Goal: Task Accomplishment & Management: Complete application form

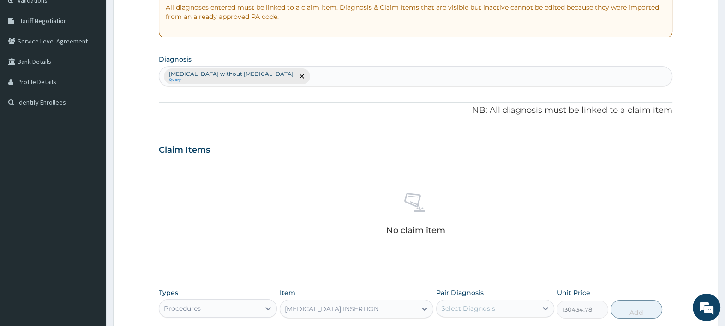
scroll to position [339, 0]
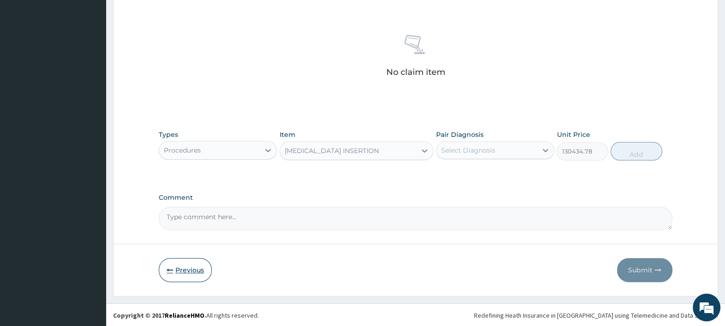
click at [188, 268] on button "Previous" at bounding box center [185, 270] width 53 height 24
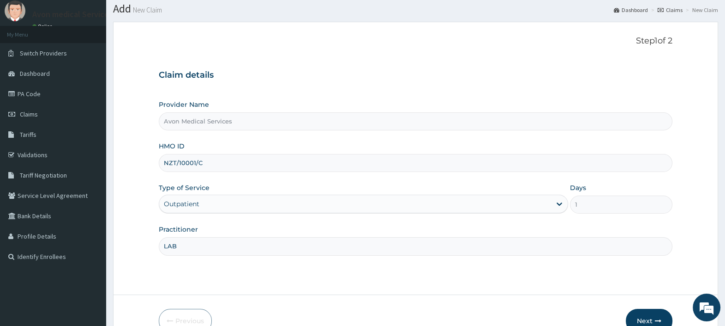
scroll to position [0, 0]
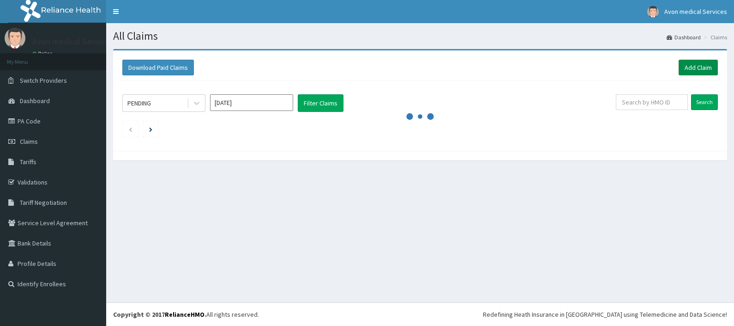
click at [704, 69] on link "Add Claim" at bounding box center [698, 68] width 39 height 16
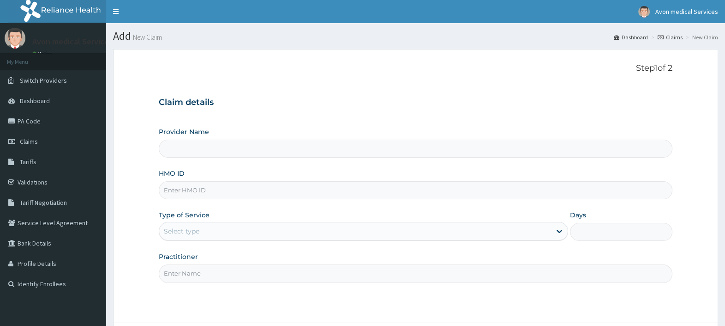
click at [368, 192] on input "HMO ID" at bounding box center [416, 190] width 514 height 18
paste input "AFO/10062/A"
type input "AFO/10062/A"
click at [359, 228] on div "Select type" at bounding box center [355, 230] width 392 height 15
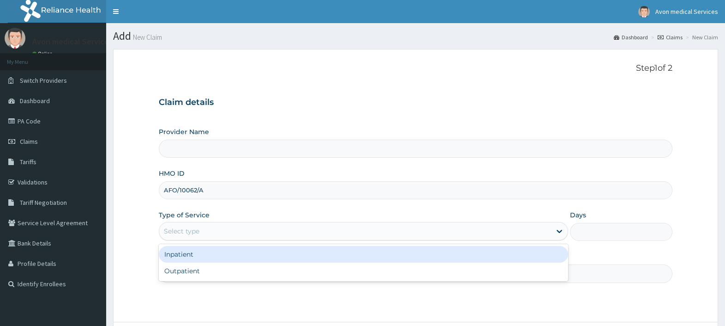
type input "Avon Medical Services"
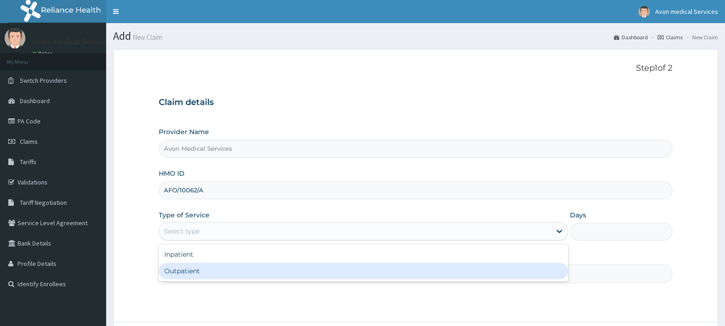
click at [300, 275] on div "Outpatient" at bounding box center [364, 270] width 410 height 17
type input "1"
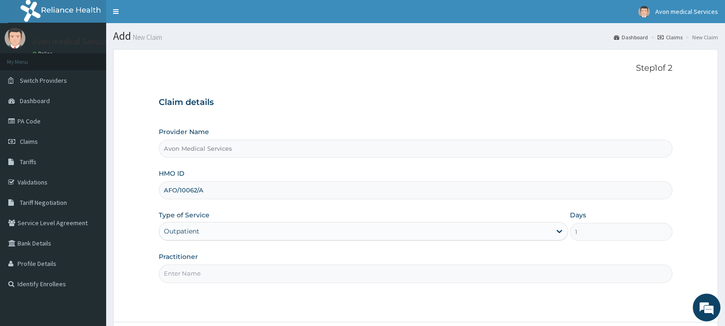
click at [300, 275] on input "Practitioner" at bounding box center [416, 273] width 514 height 18
type input "LAB"
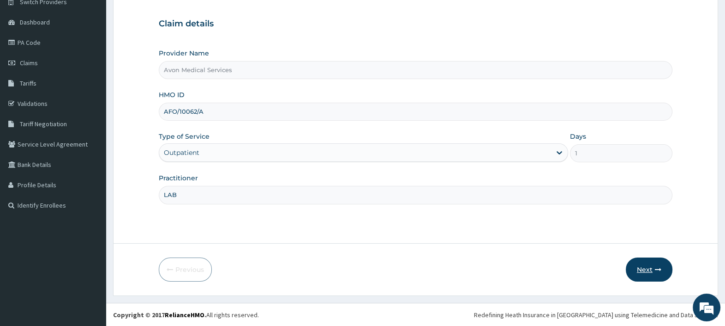
click at [648, 269] on button "Next" at bounding box center [649, 269] width 47 height 24
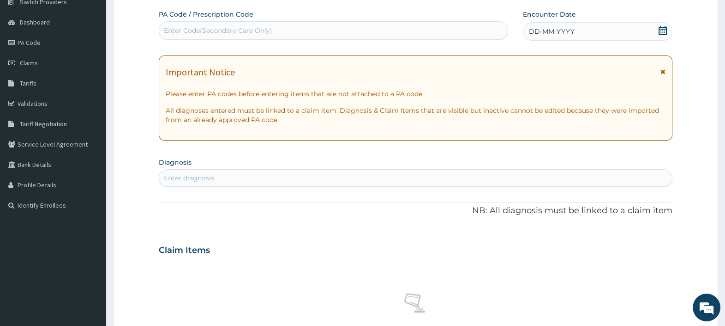
click at [568, 22] on div "DD-MM-YYYY" at bounding box center [598, 31] width 150 height 18
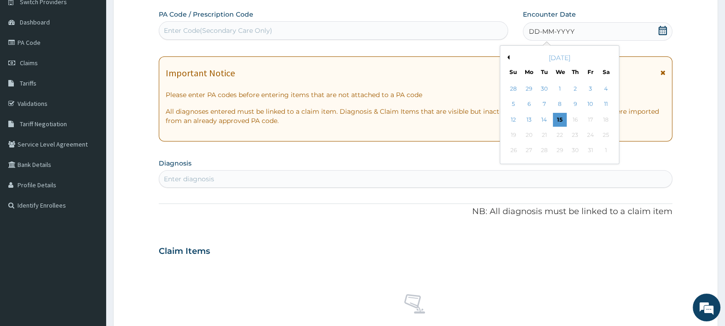
click at [509, 55] on button "Previous Month" at bounding box center [507, 57] width 5 height 5
click at [515, 90] on div "31" at bounding box center [514, 89] width 14 height 14
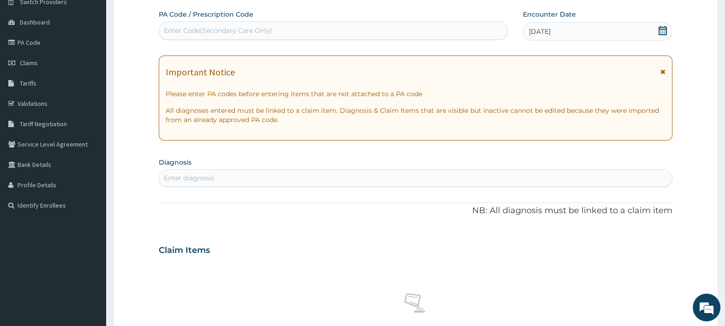
scroll to position [0, 0]
click at [415, 174] on div "Enter diagnosis" at bounding box center [415, 177] width 513 height 15
type input "urolithiasis"
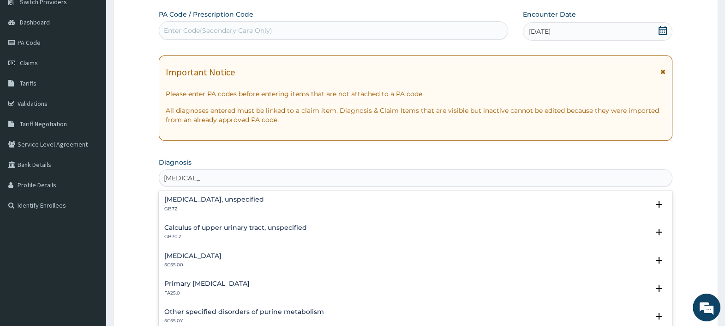
click at [226, 201] on h4 "Urolithiasis, unspecified" at bounding box center [214, 199] width 100 height 7
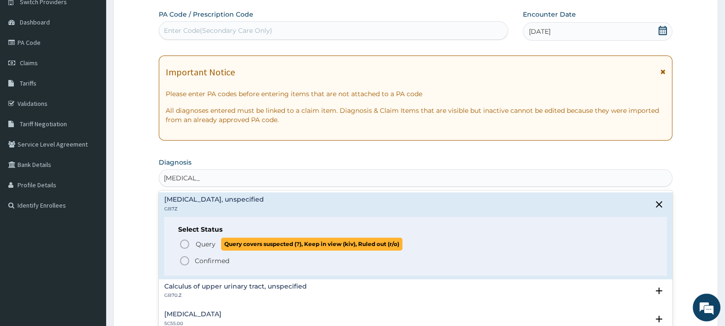
click at [208, 242] on span "Query" at bounding box center [206, 243] width 20 height 9
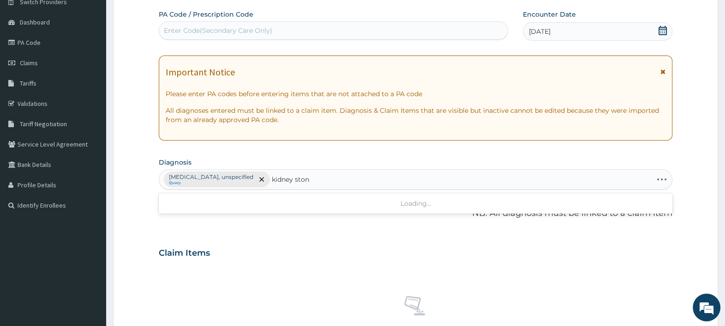
type input "kidney stone"
click at [186, 203] on h4 "Calculus of kidney, unspecified" at bounding box center [214, 202] width 100 height 7
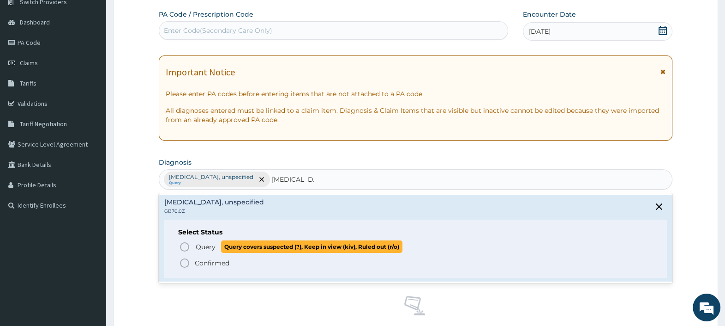
click at [205, 243] on span "Query" at bounding box center [206, 246] width 20 height 9
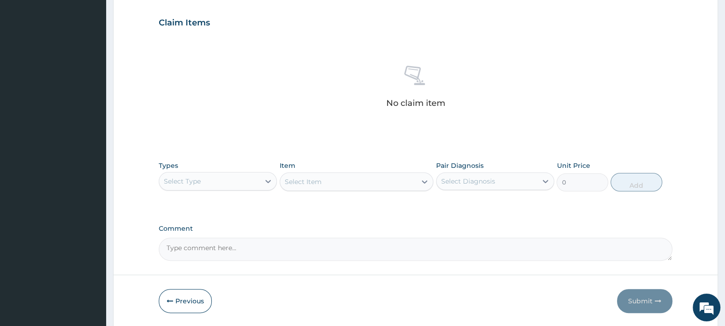
scroll to position [339, 0]
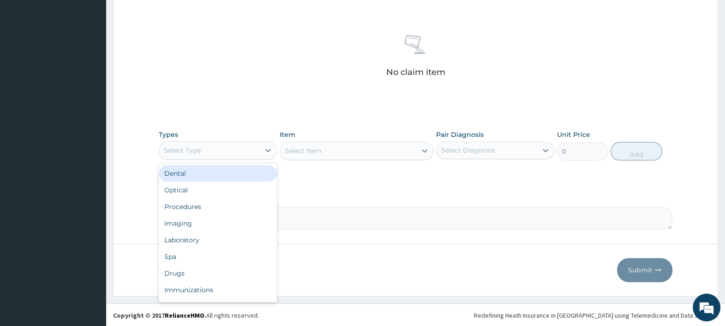
click at [212, 150] on div "Select Type" at bounding box center [209, 150] width 101 height 15
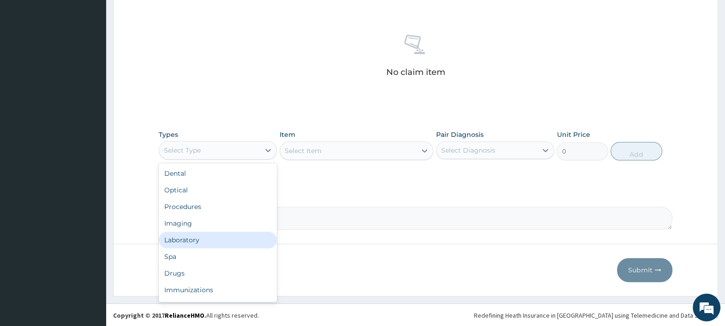
click at [194, 234] on div "Laboratory" at bounding box center [218, 239] width 118 height 17
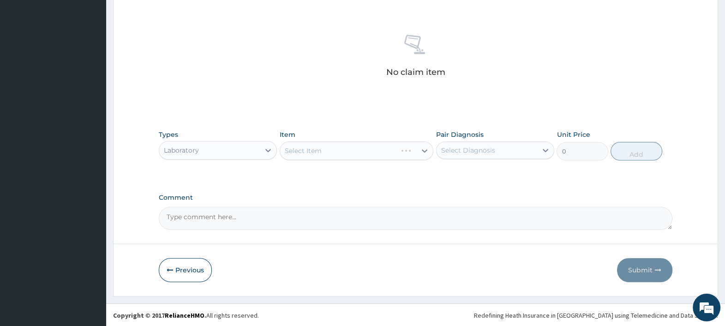
click at [204, 220] on textarea "Comment" at bounding box center [416, 217] width 514 height 23
paste textarea "AFO/10062/A"
paste textarea "PA/F91D7C"
type textarea "PA: PA/F91D7C"
click at [341, 150] on div "Select Item" at bounding box center [348, 150] width 137 height 15
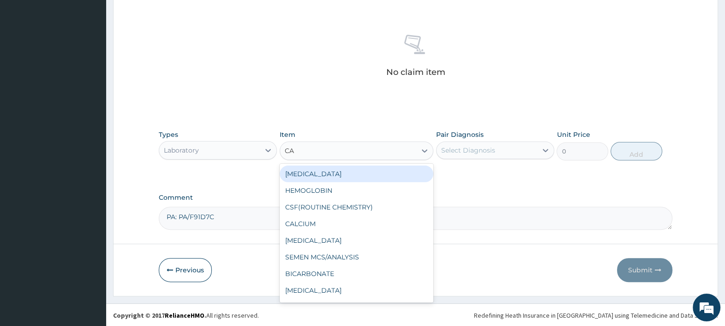
type input "CAL"
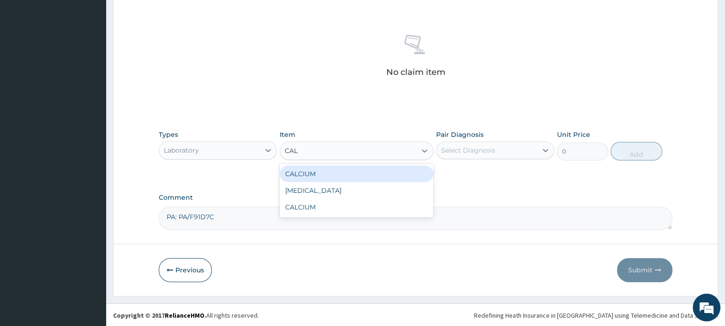
click at [341, 175] on div "CALCIUM" at bounding box center [357, 173] width 154 height 17
type input "1825.2"
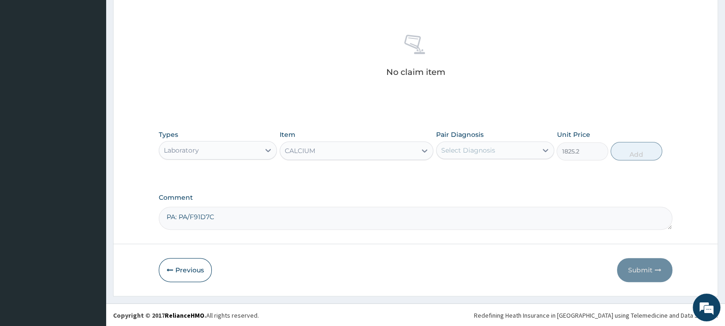
click at [334, 151] on div "CALCIUM" at bounding box center [348, 150] width 137 height 15
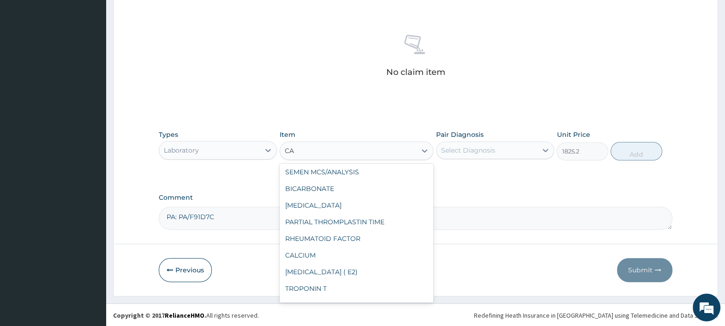
scroll to position [2, 0]
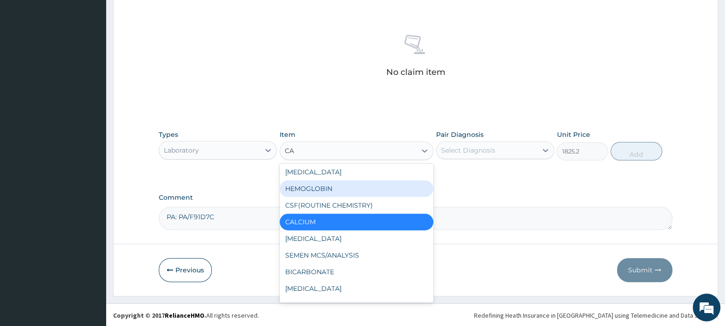
type input "CAL"
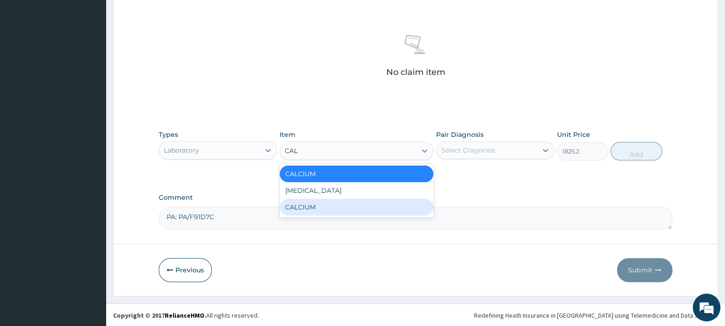
click at [321, 203] on div "CALCIUM" at bounding box center [357, 207] width 154 height 17
type input "4069"
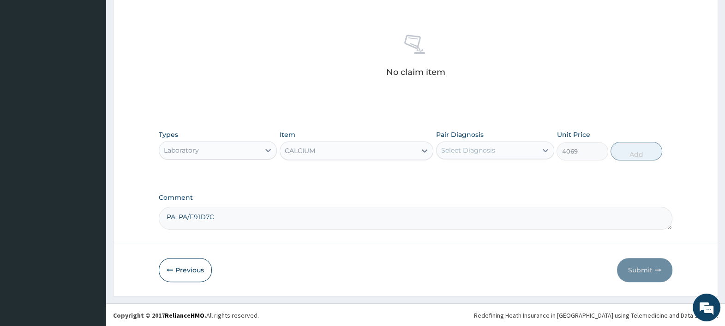
click at [449, 153] on div "Select Diagnosis" at bounding box center [468, 149] width 54 height 9
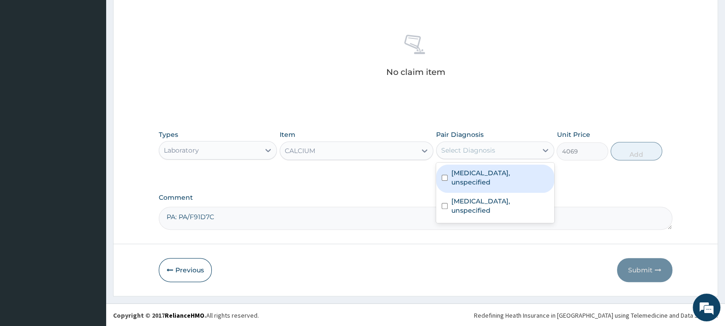
click at [467, 166] on div "Urolithiasis, unspecified" at bounding box center [495, 178] width 118 height 28
checkbox input "true"
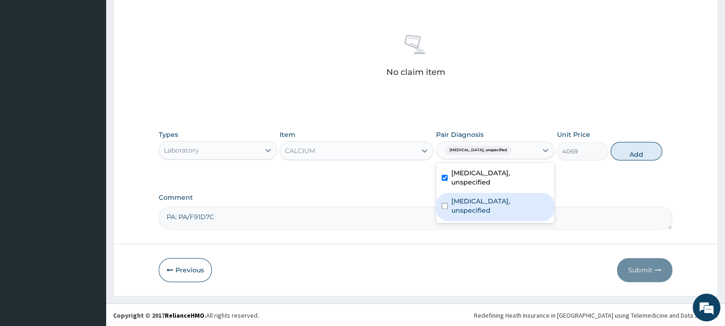
click at [467, 196] on label "Calculus of kidney, unspecified" at bounding box center [500, 205] width 97 height 18
checkbox input "true"
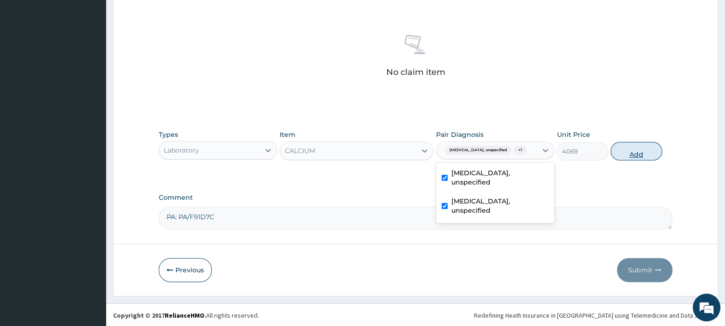
click at [626, 151] on button "Add" at bounding box center [636, 151] width 51 height 18
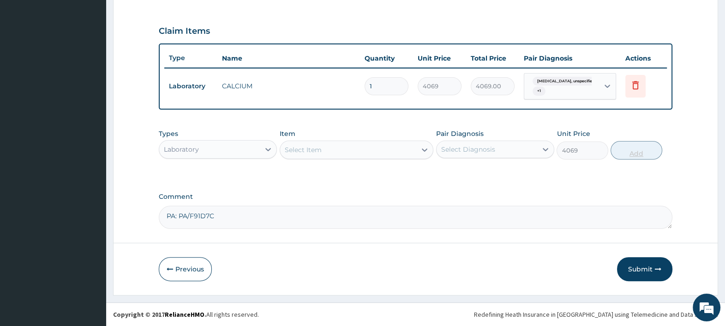
type input "0"
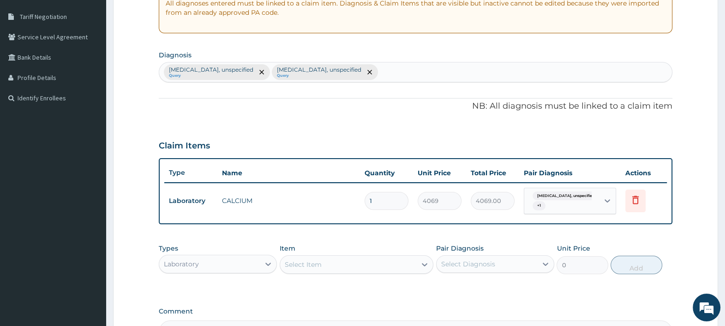
scroll to position [299, 0]
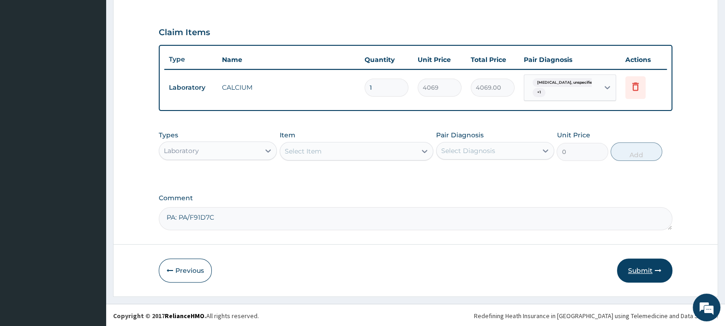
click at [639, 268] on button "Submit" at bounding box center [644, 270] width 55 height 24
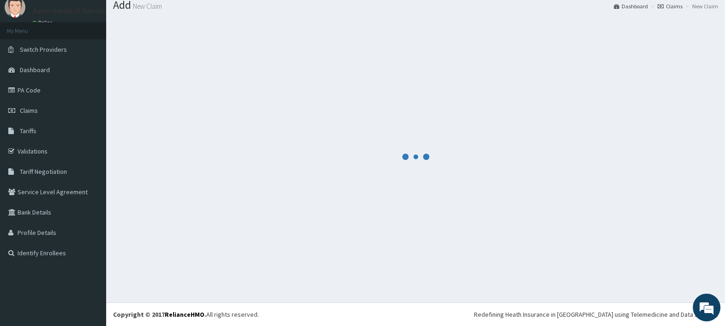
scroll to position [30, 0]
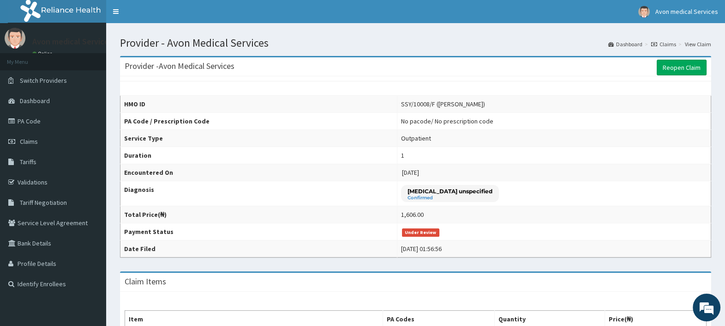
click at [665, 39] on ol "Dashboard Claims View Claim" at bounding box center [660, 44] width 108 height 14
click at [628, 43] on link "Dashboard" at bounding box center [626, 44] width 34 height 8
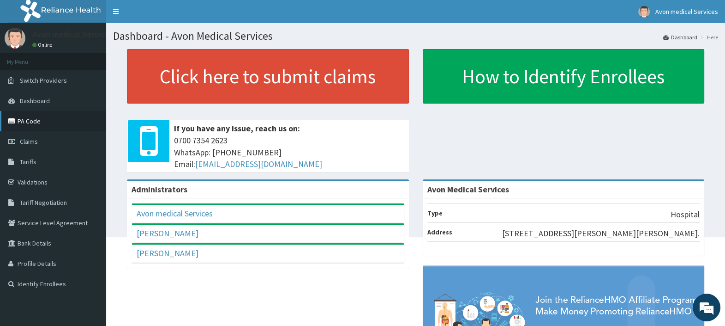
click at [21, 117] on link "PA Code" at bounding box center [53, 121] width 106 height 20
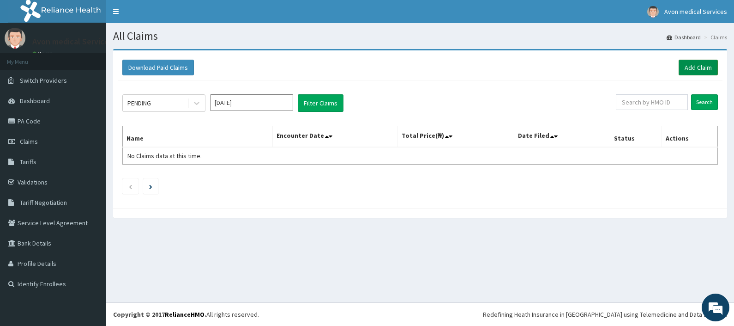
click at [704, 67] on link "Add Claim" at bounding box center [698, 68] width 39 height 16
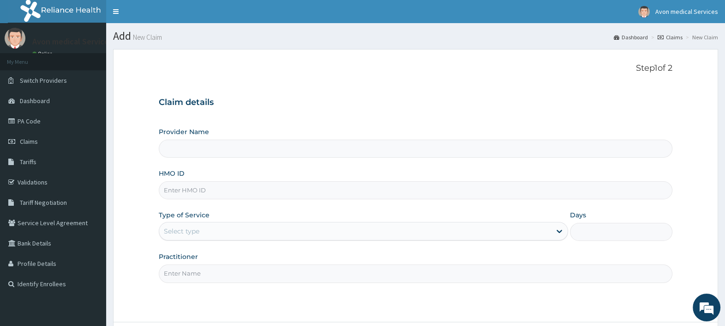
type input "PZC/10034/A"
click at [197, 235] on div "Select type" at bounding box center [182, 230] width 36 height 9
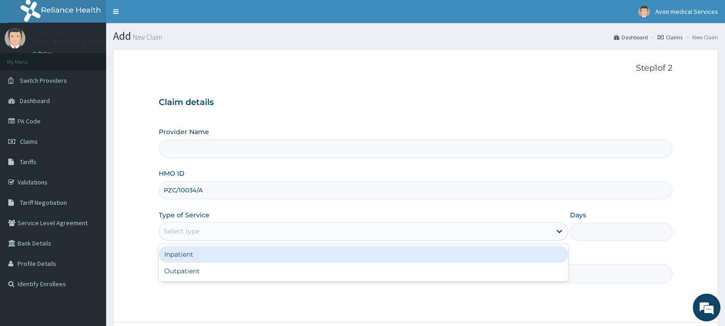
type input "Avon Medical Services"
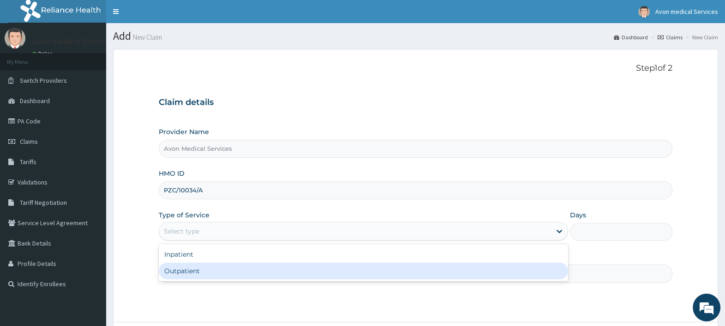
click at [199, 269] on div "Outpatient" at bounding box center [364, 270] width 410 height 17
type input "1"
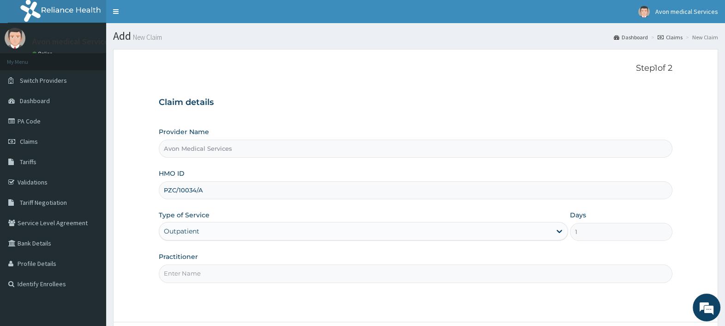
click at [199, 269] on input "Practitioner" at bounding box center [416, 273] width 514 height 18
type input "LAB"
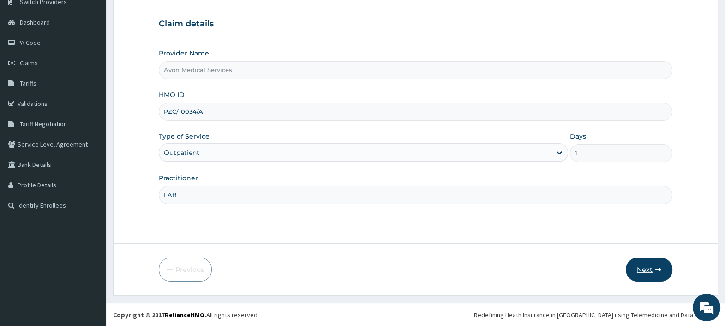
click at [635, 266] on button "Next" at bounding box center [649, 269] width 47 height 24
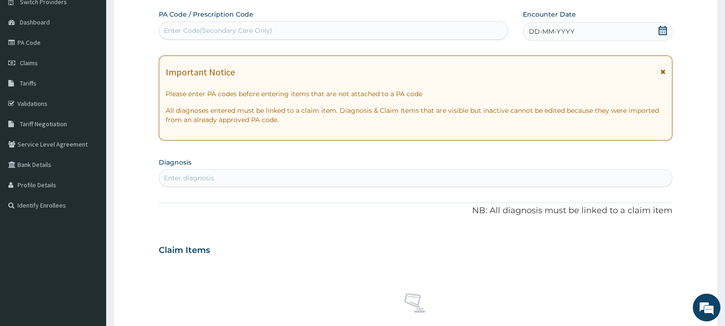
click at [559, 36] on div "DD-MM-YYYY" at bounding box center [598, 31] width 150 height 18
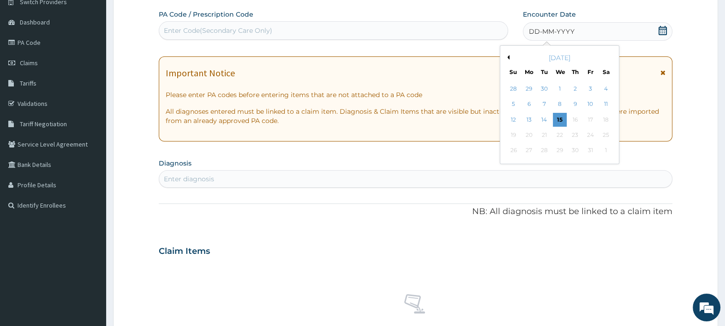
click at [552, 104] on div "5 6 7 8 9 10 11" at bounding box center [560, 104] width 108 height 15
click at [545, 104] on div "7" at bounding box center [544, 104] width 14 height 14
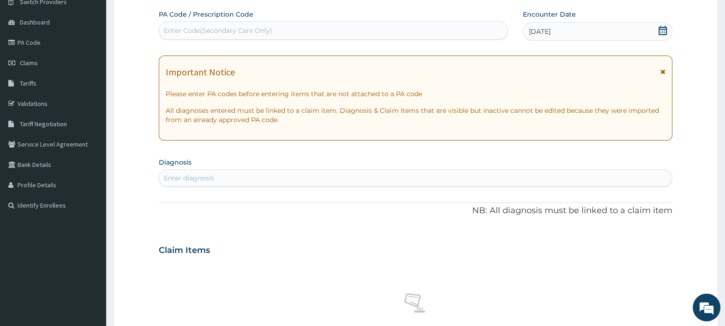
click at [221, 182] on div "Enter diagnosis" at bounding box center [415, 177] width 513 height 15
type input "[MEDICAL_DATA]"
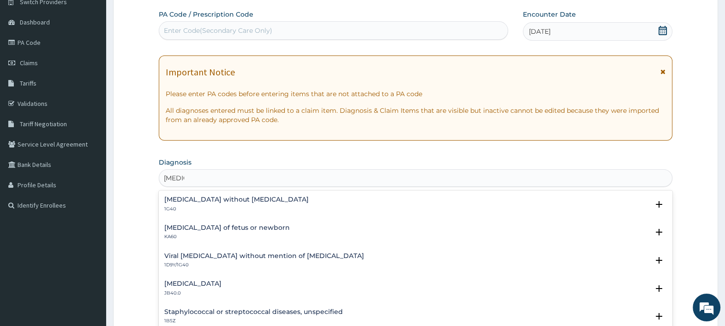
click at [187, 197] on h4 "[MEDICAL_DATA] without [MEDICAL_DATA]" at bounding box center [236, 199] width 145 height 7
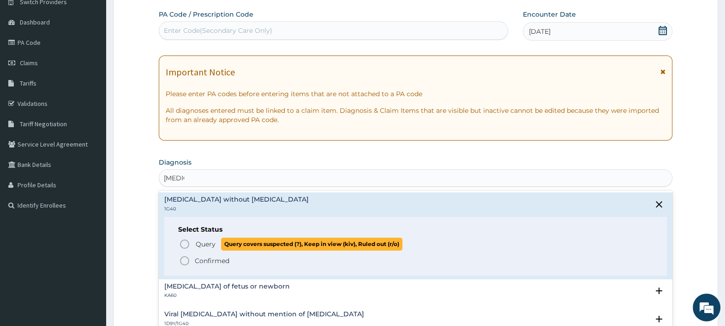
click at [199, 243] on span "Query" at bounding box center [206, 243] width 20 height 9
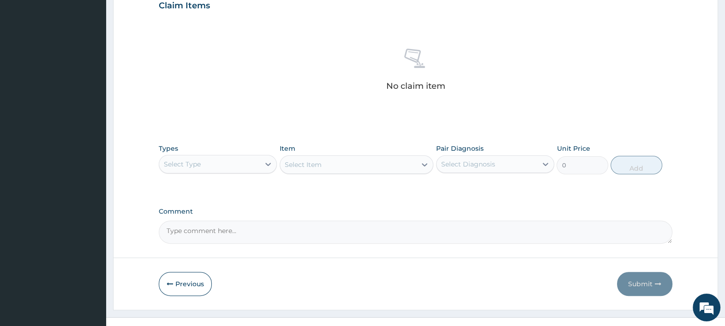
scroll to position [339, 0]
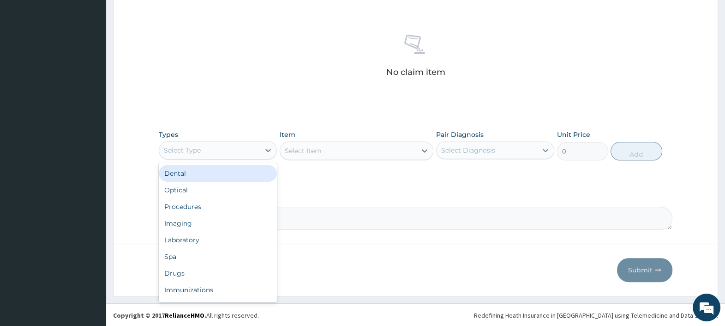
click at [198, 153] on div "Select Type" at bounding box center [182, 149] width 37 height 9
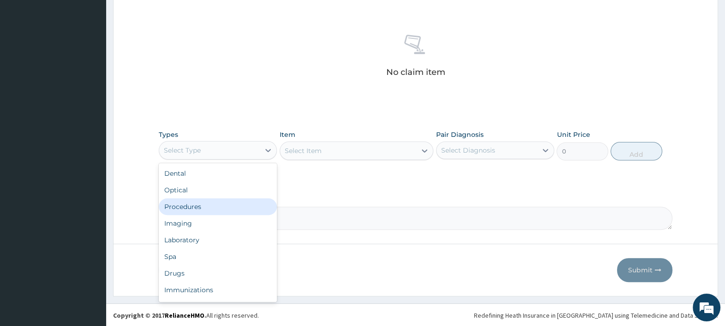
click at [200, 211] on div "Procedures" at bounding box center [218, 206] width 118 height 17
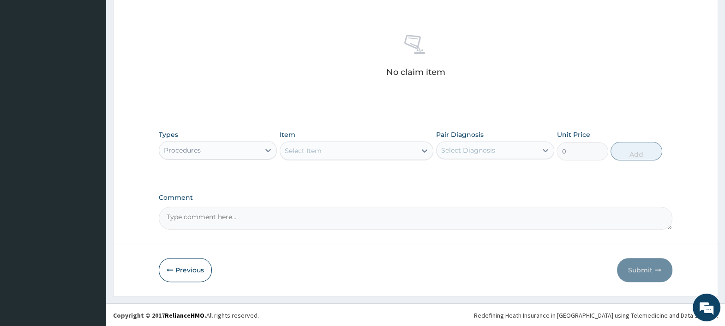
click at [353, 153] on div "Select Item" at bounding box center [348, 150] width 137 height 15
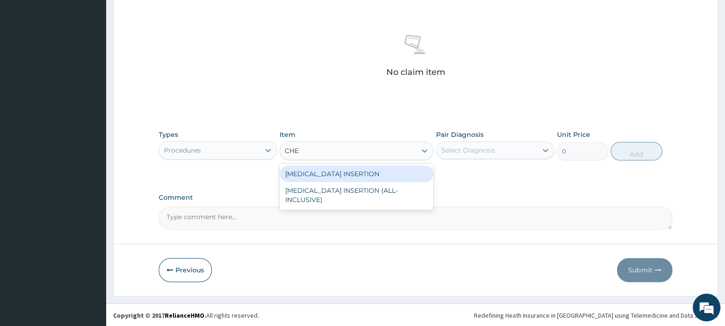
type input "CHES"
click at [358, 170] on div "[MEDICAL_DATA] INSERTION" at bounding box center [357, 173] width 154 height 17
type input "130434.78"
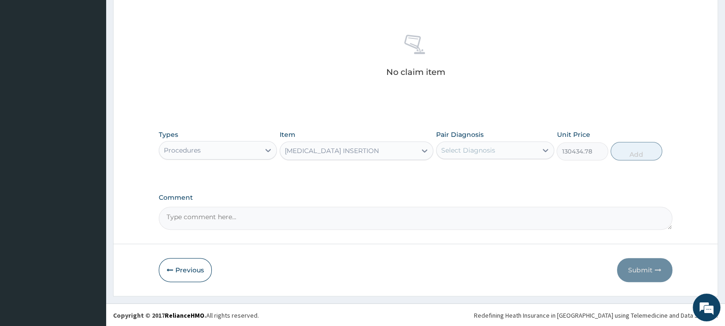
click at [355, 143] on div "[MEDICAL_DATA] INSERTION" at bounding box center [348, 150] width 137 height 15
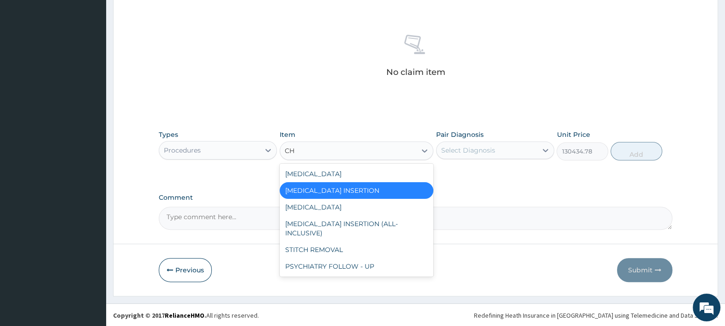
scroll to position [0, 0]
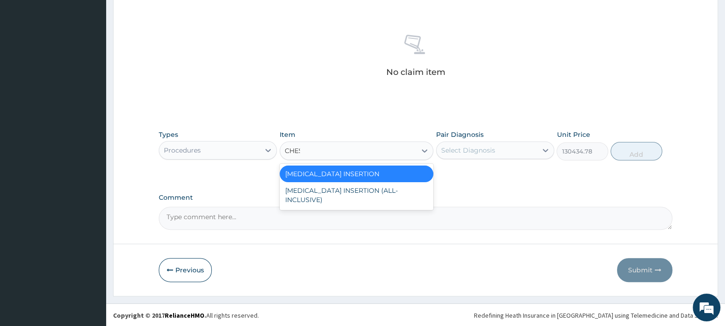
type input "CHEST"
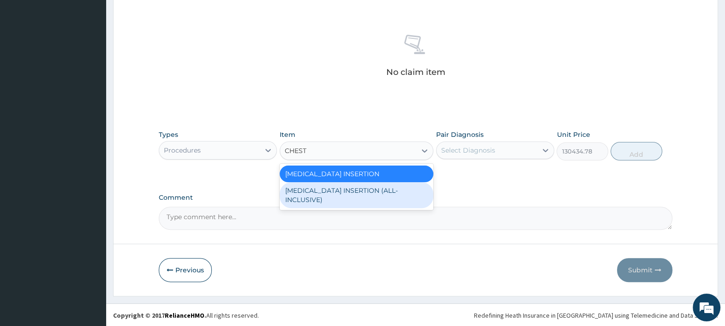
click at [341, 187] on div "[MEDICAL_DATA] INSERTION (ALL-INCLUSIVE)" at bounding box center [357, 195] width 154 height 26
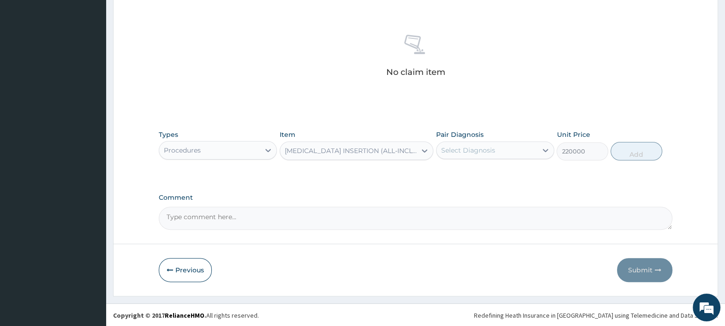
click at [219, 150] on div "Procedures" at bounding box center [209, 150] width 101 height 15
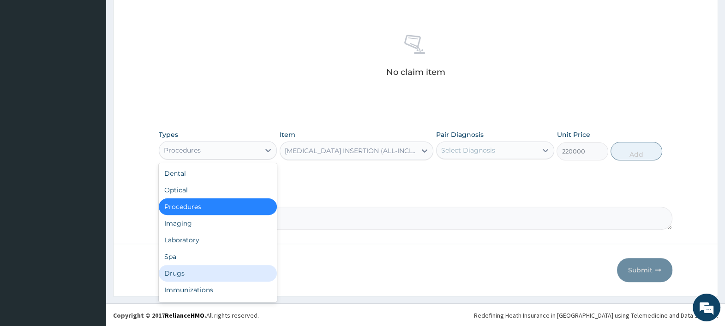
click at [189, 270] on div "Drugs" at bounding box center [218, 273] width 118 height 17
type input "0"
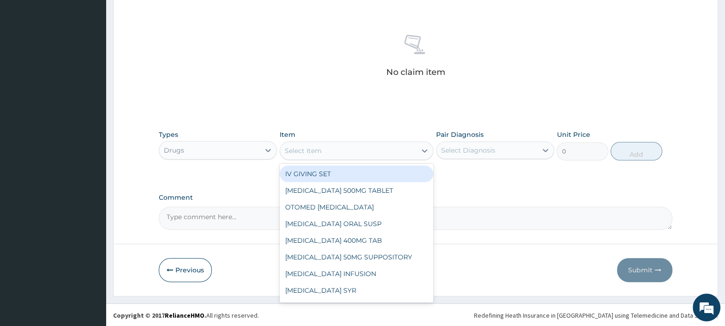
click at [319, 150] on div "Select Item" at bounding box center [303, 150] width 37 height 9
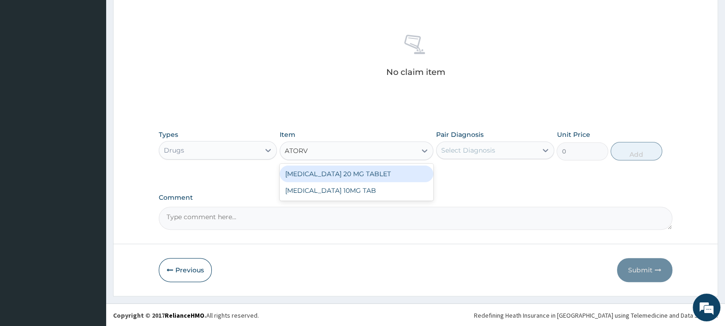
type input "ATORVA"
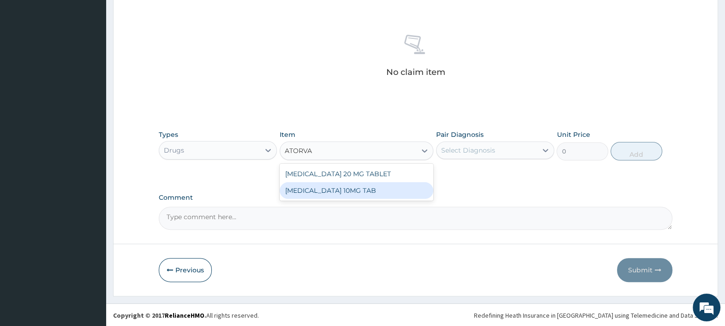
click at [337, 189] on div "[MEDICAL_DATA] 10MG TAB" at bounding box center [357, 190] width 154 height 17
type input "38"
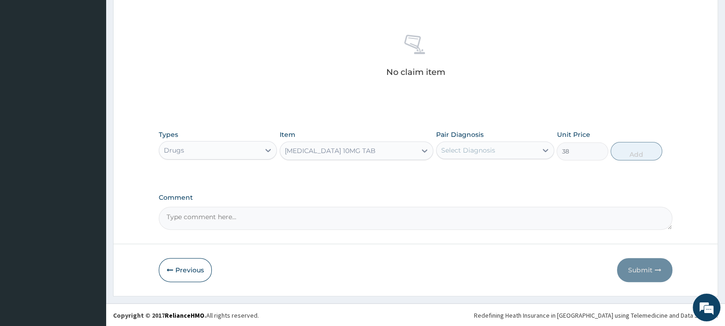
click at [328, 146] on div "[MEDICAL_DATA] 10MG TAB" at bounding box center [330, 150] width 91 height 9
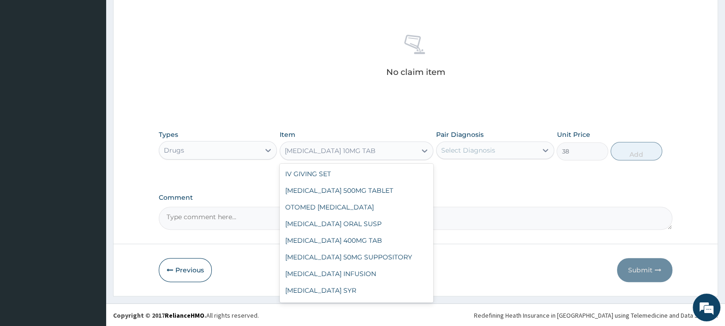
scroll to position [4897, 0]
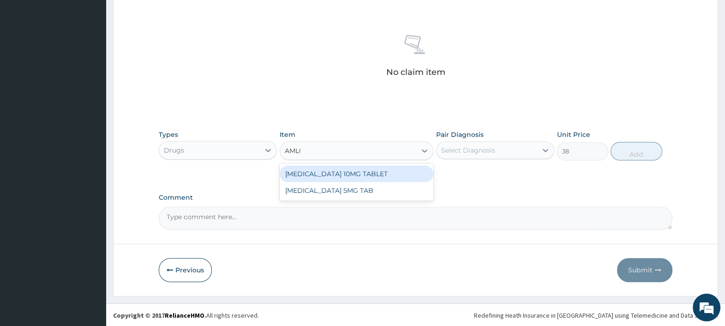
type input "AMLOD"
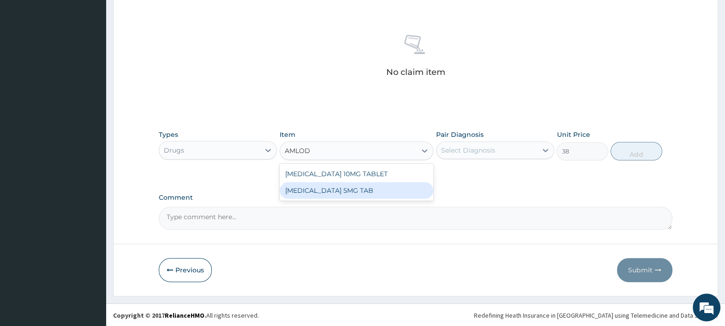
click at [343, 189] on div "[MEDICAL_DATA] 5MG TAB" at bounding box center [357, 190] width 154 height 17
type input "48"
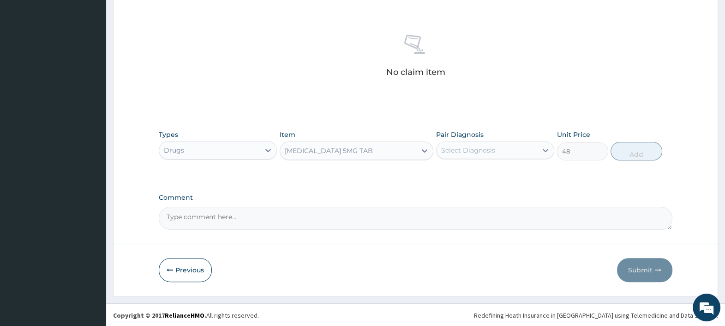
click at [305, 148] on div "[MEDICAL_DATA] 5MG TAB" at bounding box center [329, 150] width 88 height 9
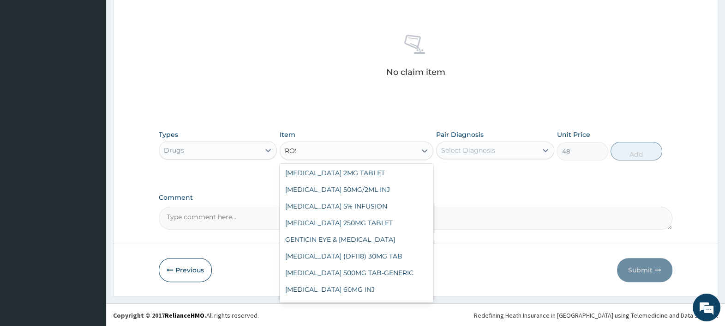
scroll to position [0, 0]
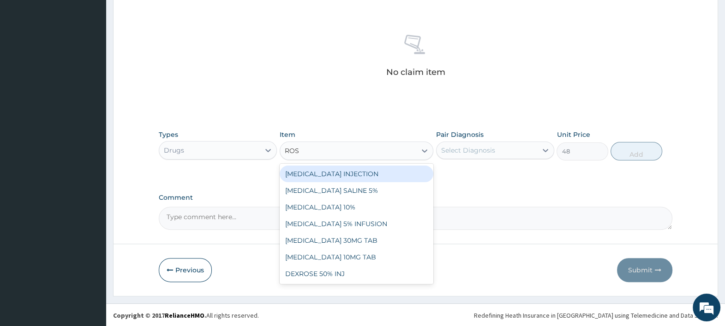
type input "ROSU"
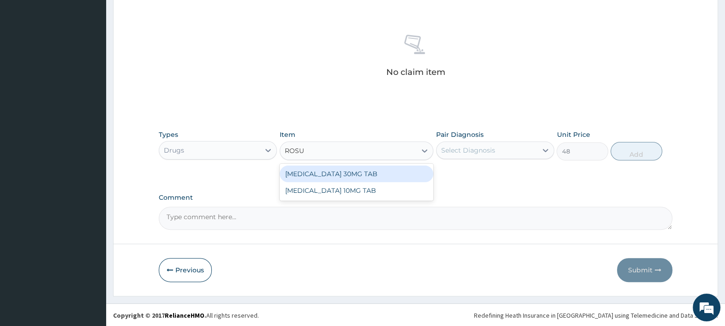
click at [315, 171] on div "[MEDICAL_DATA] 30MG TAB" at bounding box center [357, 173] width 154 height 17
type input "198"
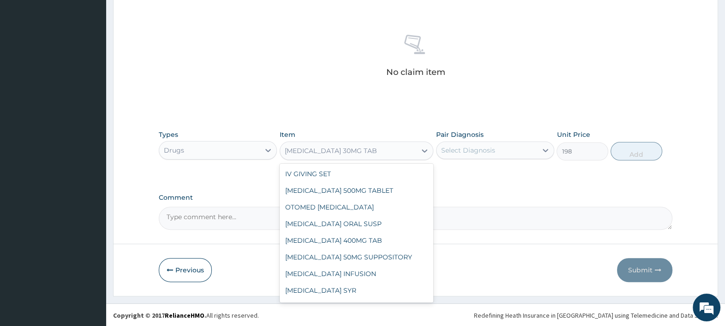
click at [305, 158] on div "[MEDICAL_DATA] 30MG TAB" at bounding box center [357, 150] width 154 height 18
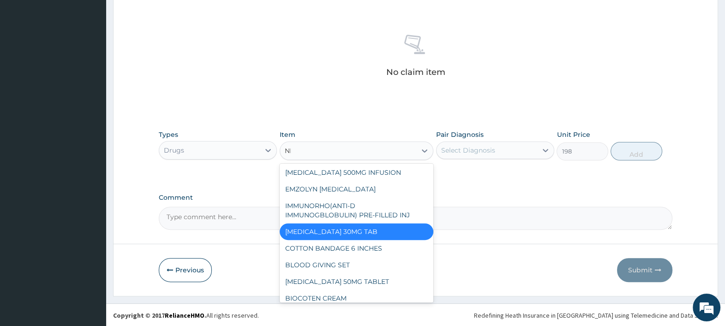
scroll to position [302, 0]
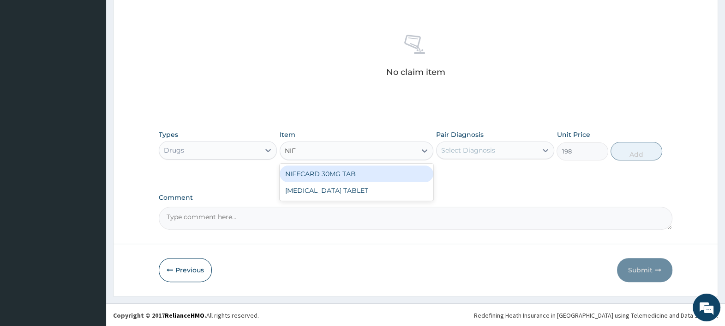
type input "NIFE"
click at [300, 175] on div "NIFECARD 30MG TAB" at bounding box center [357, 173] width 154 height 17
type input "351"
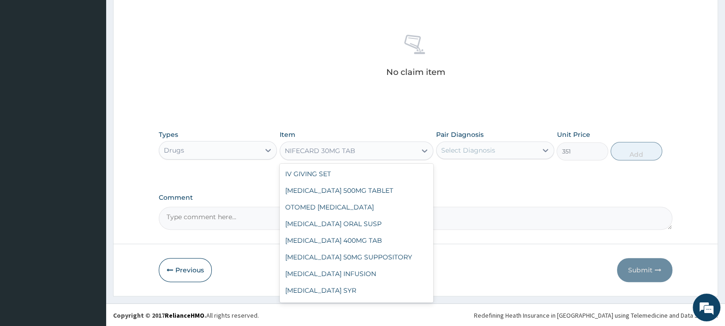
click at [312, 151] on div "NIFECARD 30MG TAB" at bounding box center [320, 150] width 71 height 9
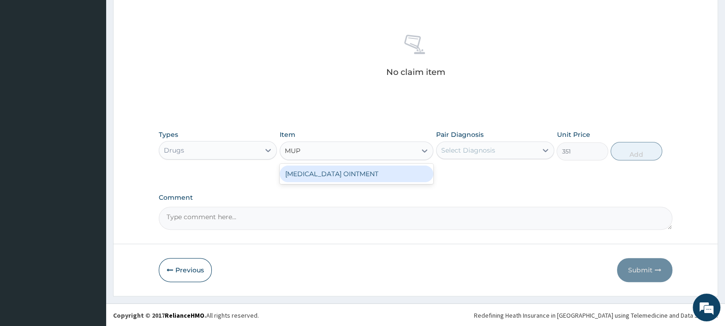
type input "MUPI"
click at [314, 173] on div "[MEDICAL_DATA] OINTMENT" at bounding box center [357, 173] width 154 height 17
type input "4781"
